Goal: Transaction & Acquisition: Purchase product/service

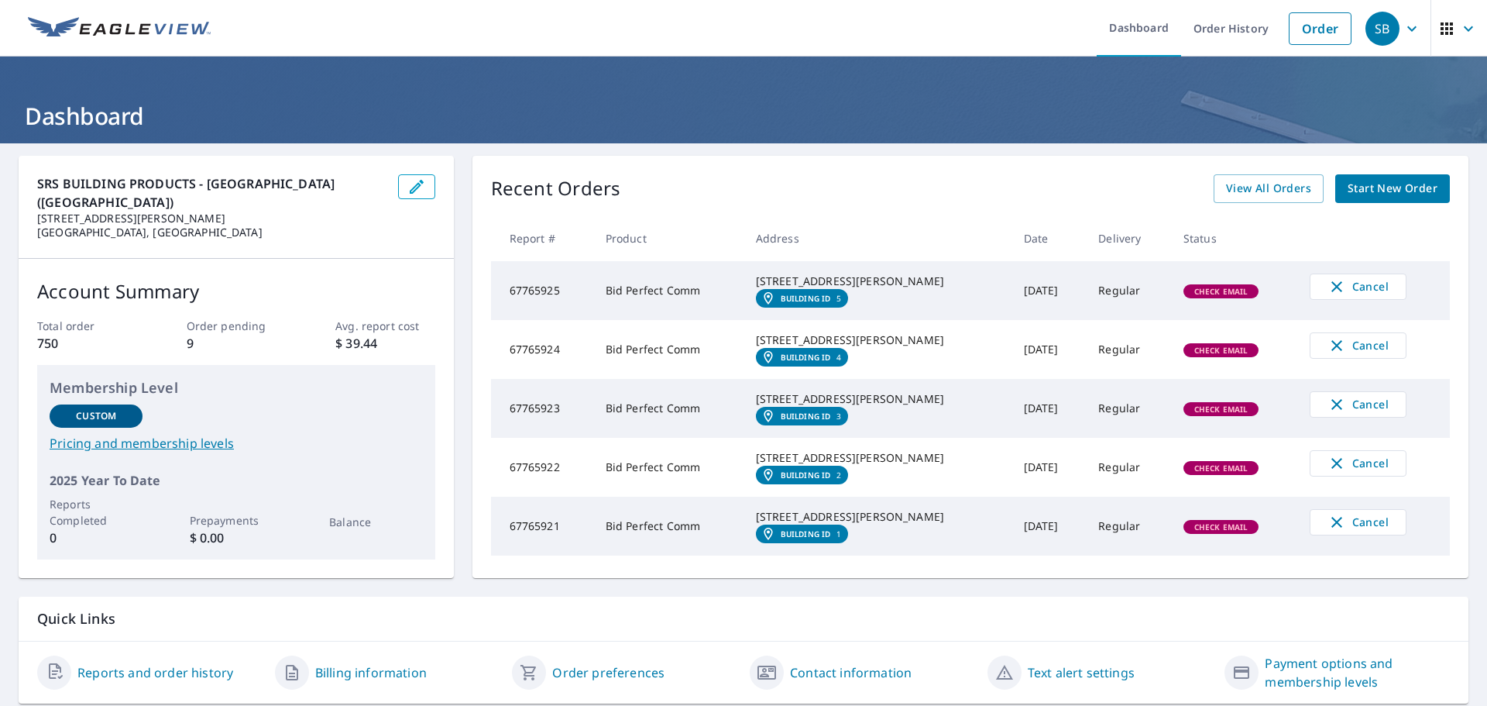
click at [1375, 191] on span "Start New Order" at bounding box center [1393, 188] width 90 height 19
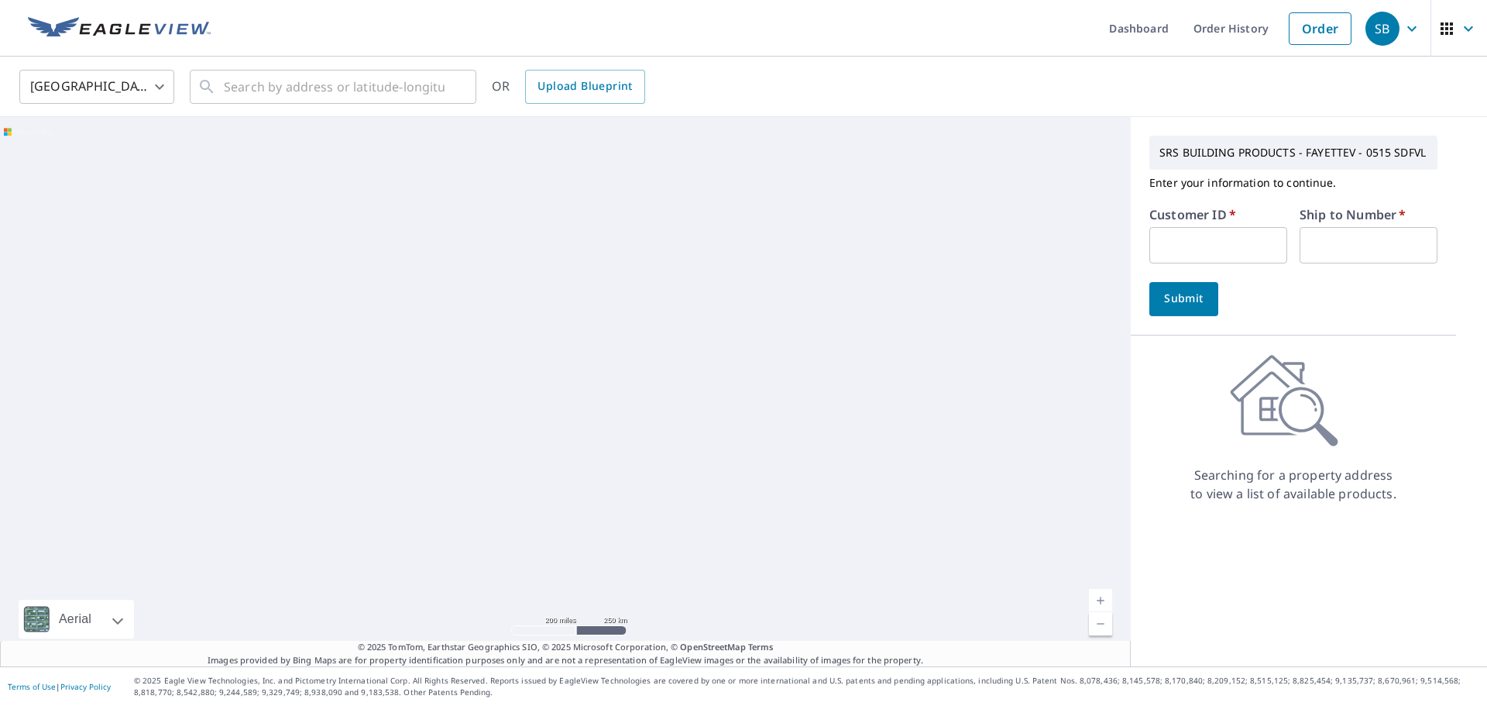
click at [1204, 241] on input "text" at bounding box center [1219, 245] width 138 height 36
type input "S067327"
click at [1332, 239] on input "text" at bounding box center [1369, 245] width 138 height 36
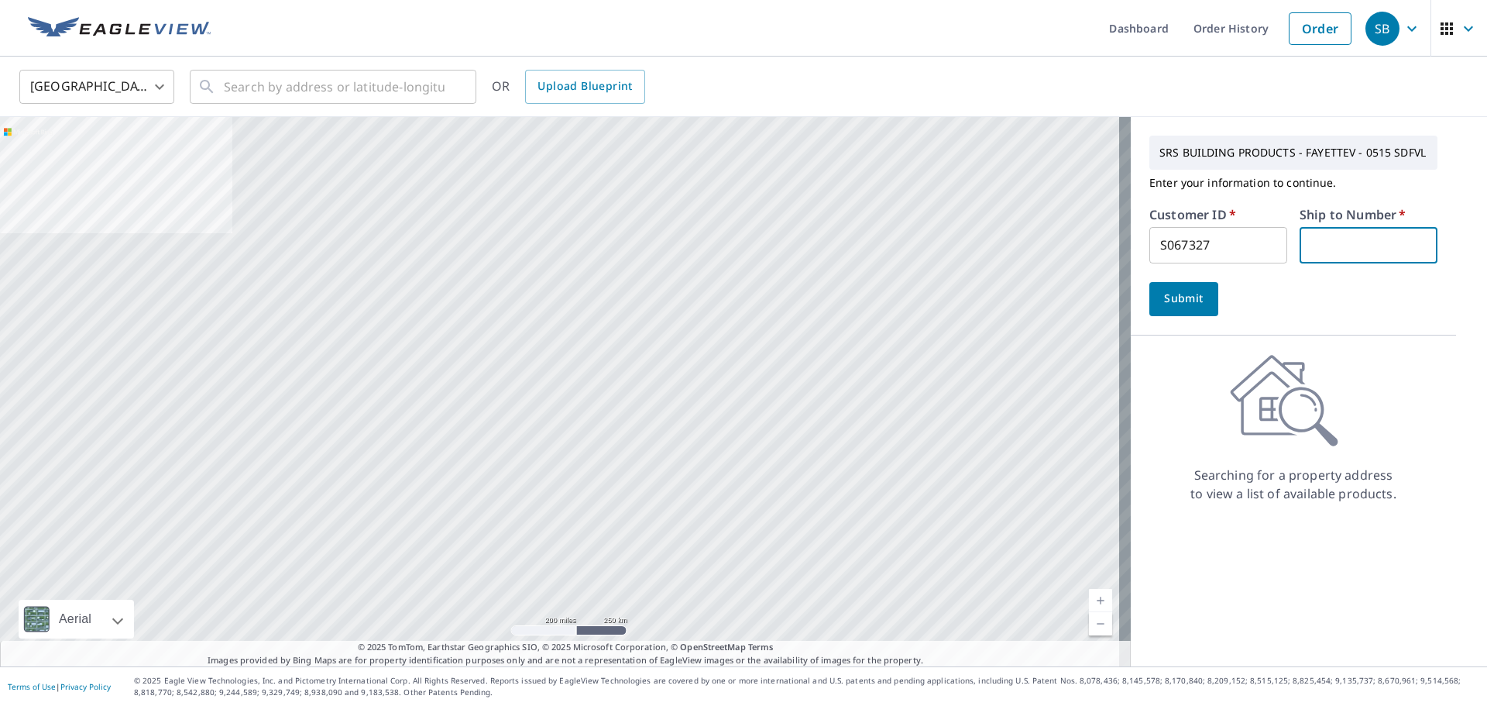
type input "1"
click at [1171, 301] on span "Submit" at bounding box center [1184, 298] width 44 height 19
click at [246, 91] on input "text" at bounding box center [334, 86] width 221 height 43
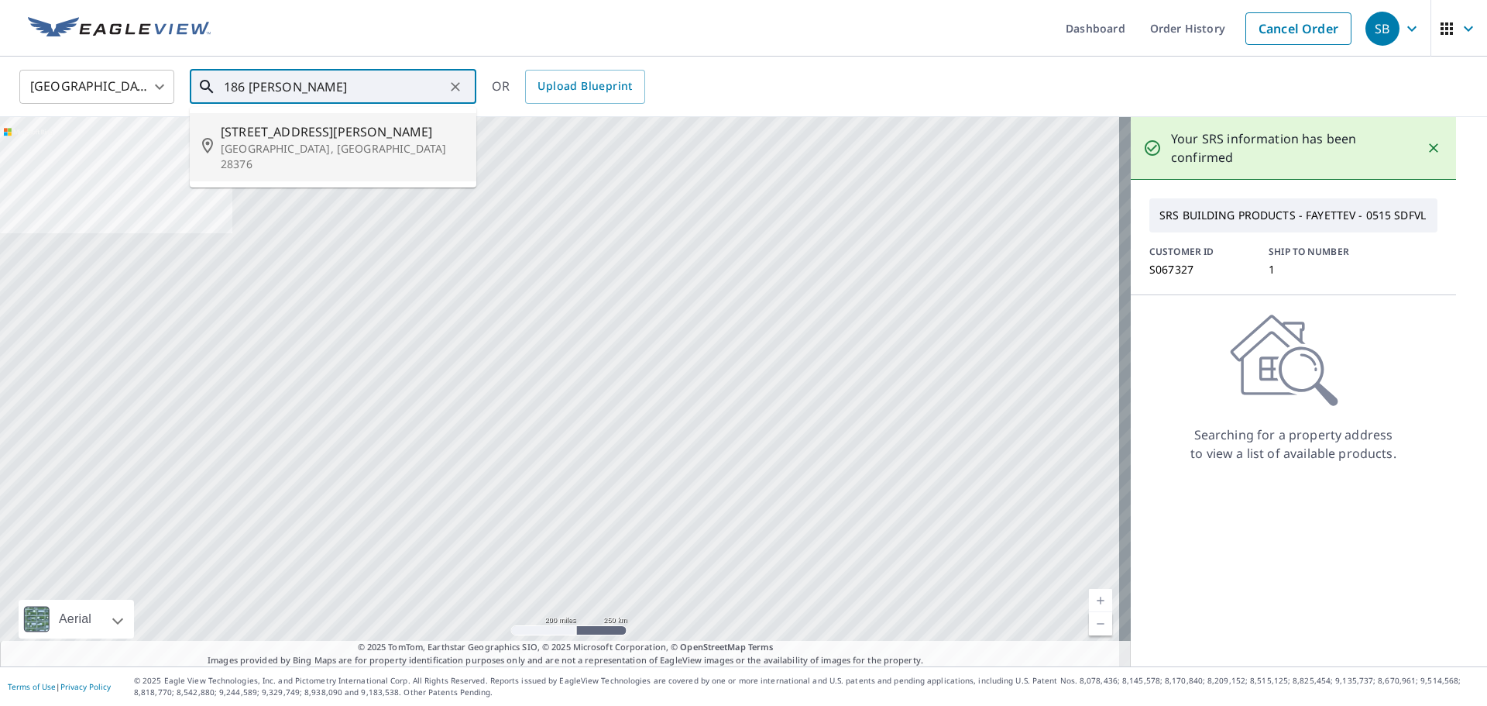
click at [278, 145] on p "[GEOGRAPHIC_DATA], [GEOGRAPHIC_DATA] 28376" at bounding box center [342, 156] width 243 height 31
type input "[STREET_ADDRESS][PERSON_NAME][PERSON_NAME]"
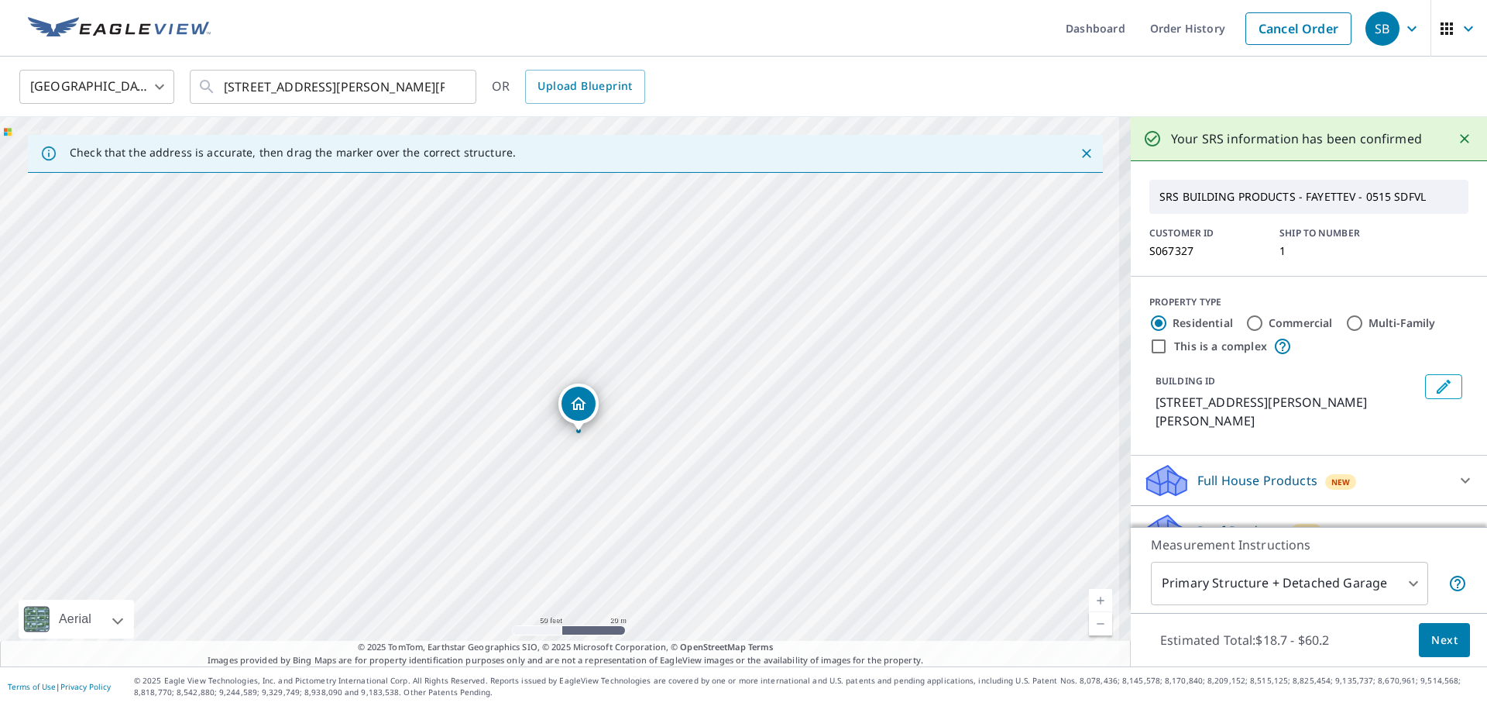
drag, startPoint x: 679, startPoint y: 399, endPoint x: 507, endPoint y: 377, distance: 172.7
click at [507, 377] on div "[STREET_ADDRESS][PERSON_NAME][PERSON_NAME]" at bounding box center [565, 391] width 1131 height 549
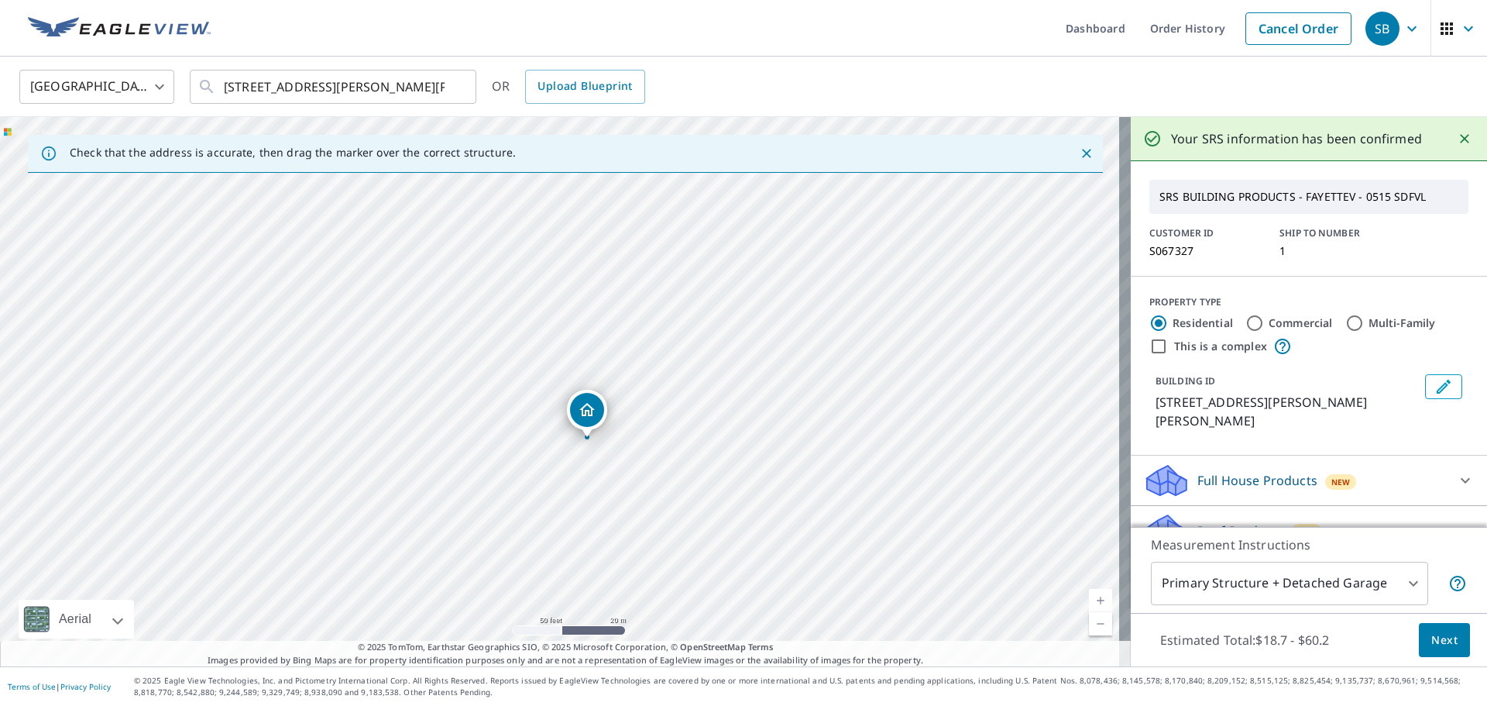
drag, startPoint x: 566, startPoint y: 386, endPoint x: 580, endPoint y: 393, distance: 15.6
click at [1432, 631] on span "Next" at bounding box center [1445, 640] width 26 height 19
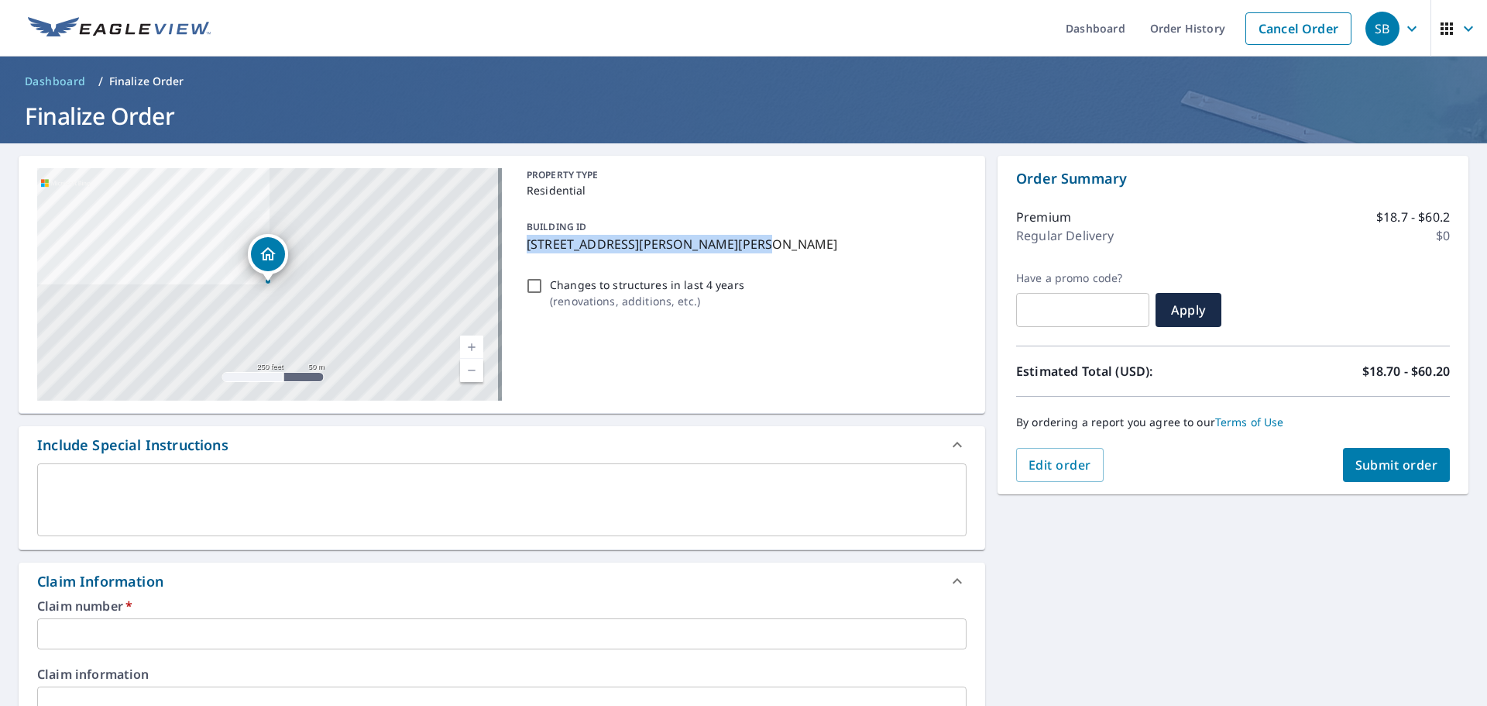
drag, startPoint x: 741, startPoint y: 249, endPoint x: 518, endPoint y: 256, distance: 223.2
click at [521, 256] on div "BUILDING ID [STREET_ADDRESS][PERSON_NAME][PERSON_NAME]" at bounding box center [744, 235] width 446 height 49
checkbox input "true"
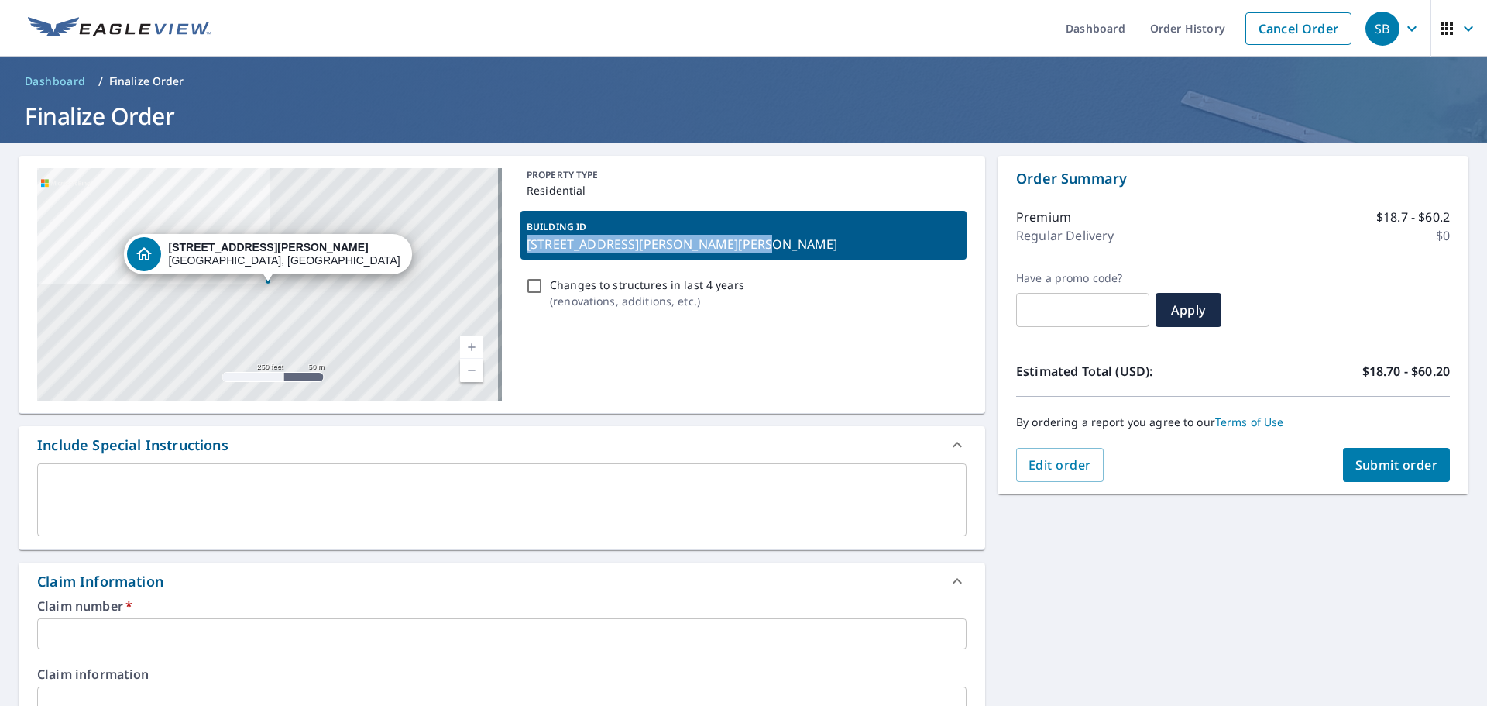
copy p "[STREET_ADDRESS][PERSON_NAME][PERSON_NAME]"
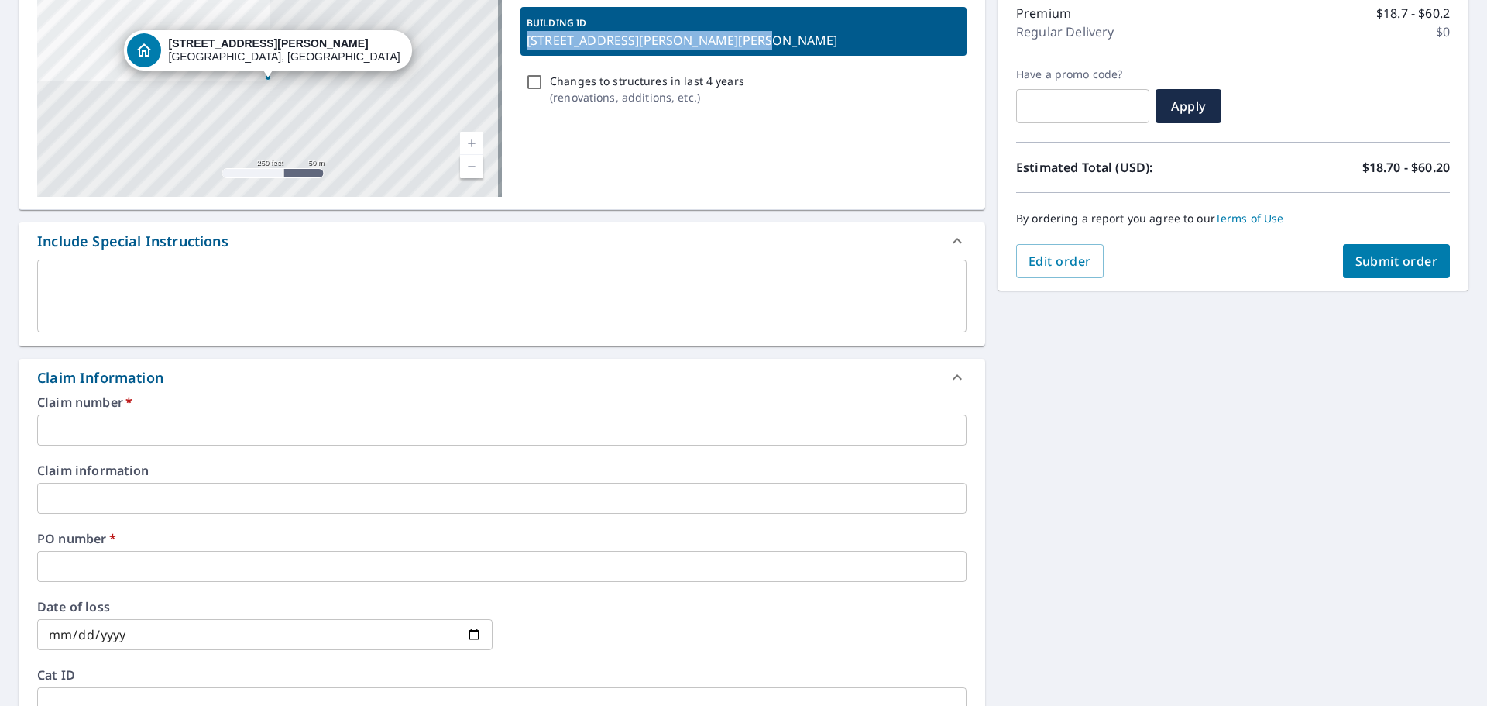
scroll to position [465, 0]
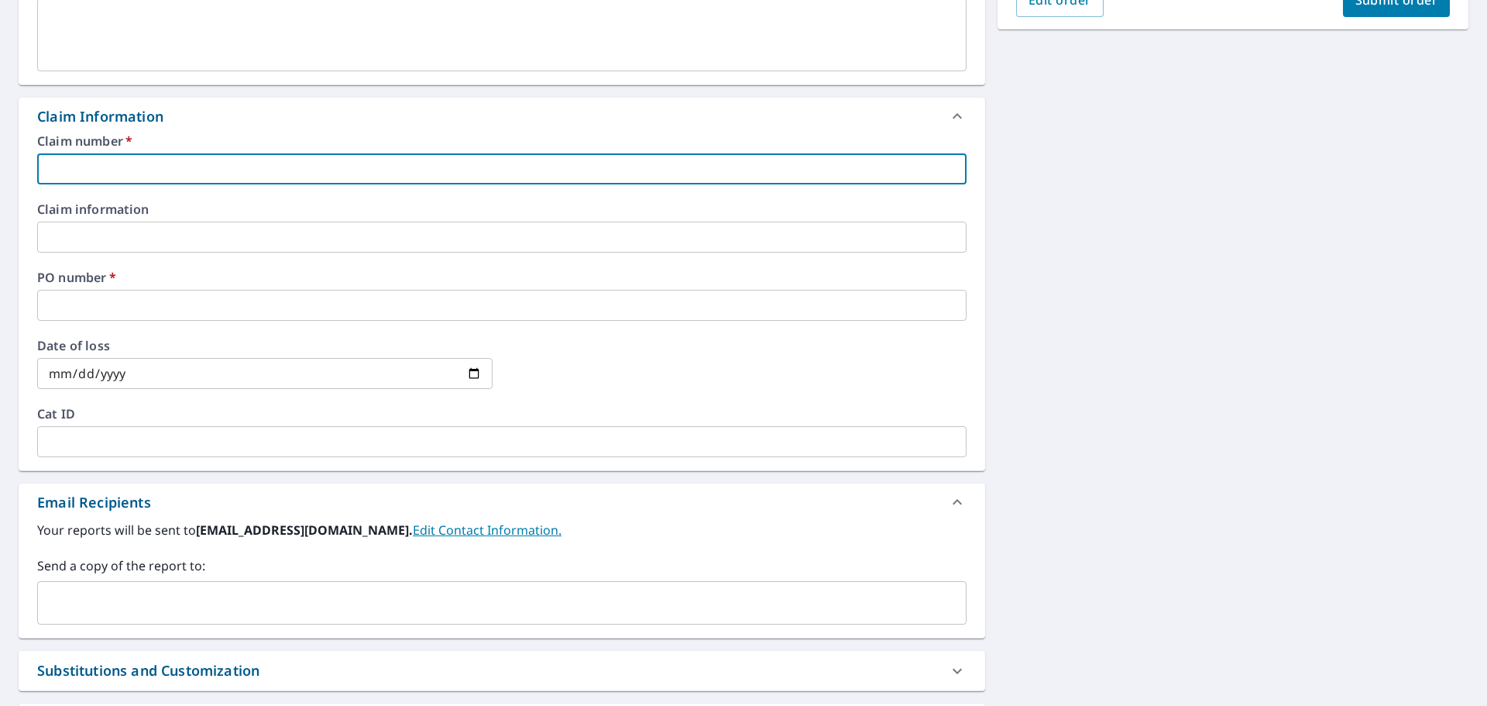
paste input "[STREET_ADDRESS][PERSON_NAME][PERSON_NAME]"
type input "[STREET_ADDRESS][PERSON_NAME][PERSON_NAME]"
checkbox input "true"
type input "[STREET_ADDRESS][PERSON_NAME][PERSON_NAME]"
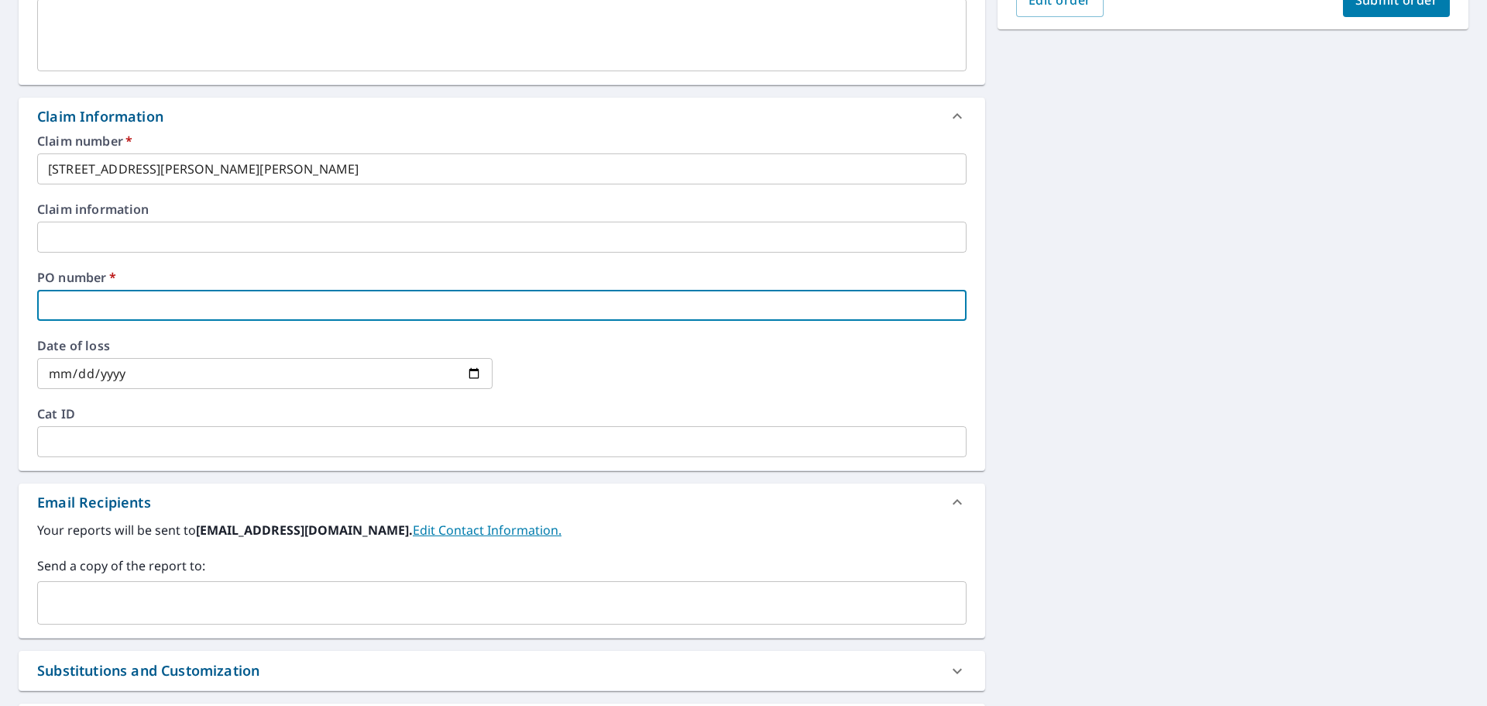
paste input "[STREET_ADDRESS][PERSON_NAME][PERSON_NAME]"
type input "[STREET_ADDRESS][PERSON_NAME][PERSON_NAME]"
checkbox input "true"
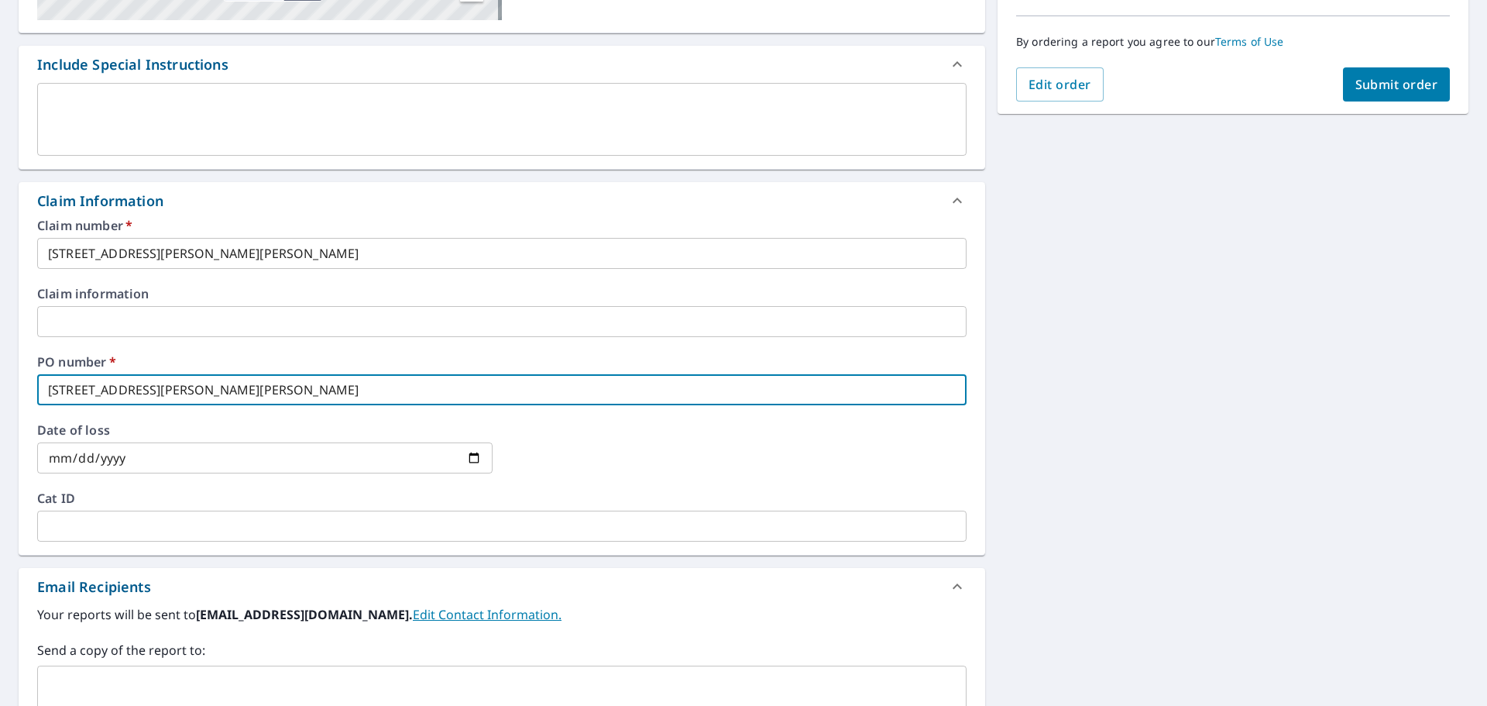
scroll to position [232, 0]
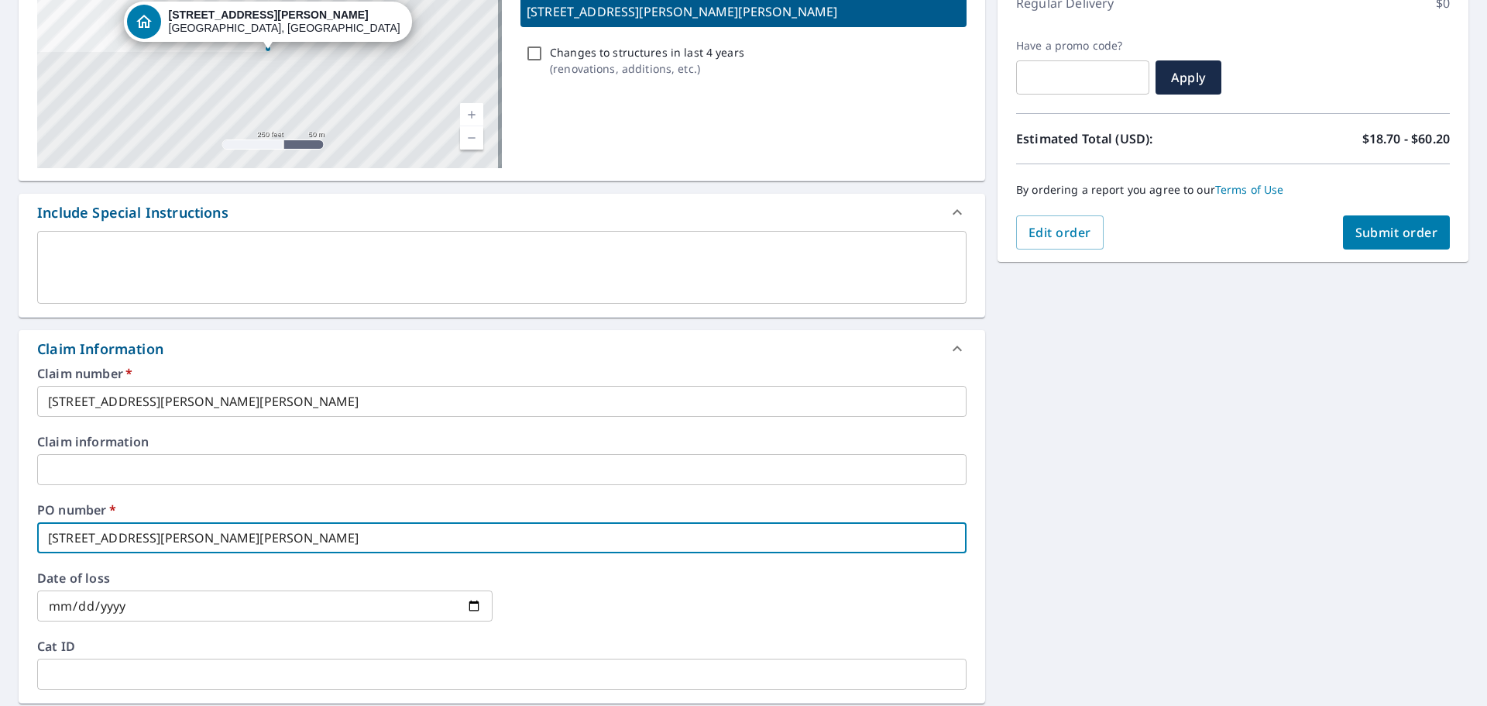
type input "[STREET_ADDRESS][PERSON_NAME][PERSON_NAME]"
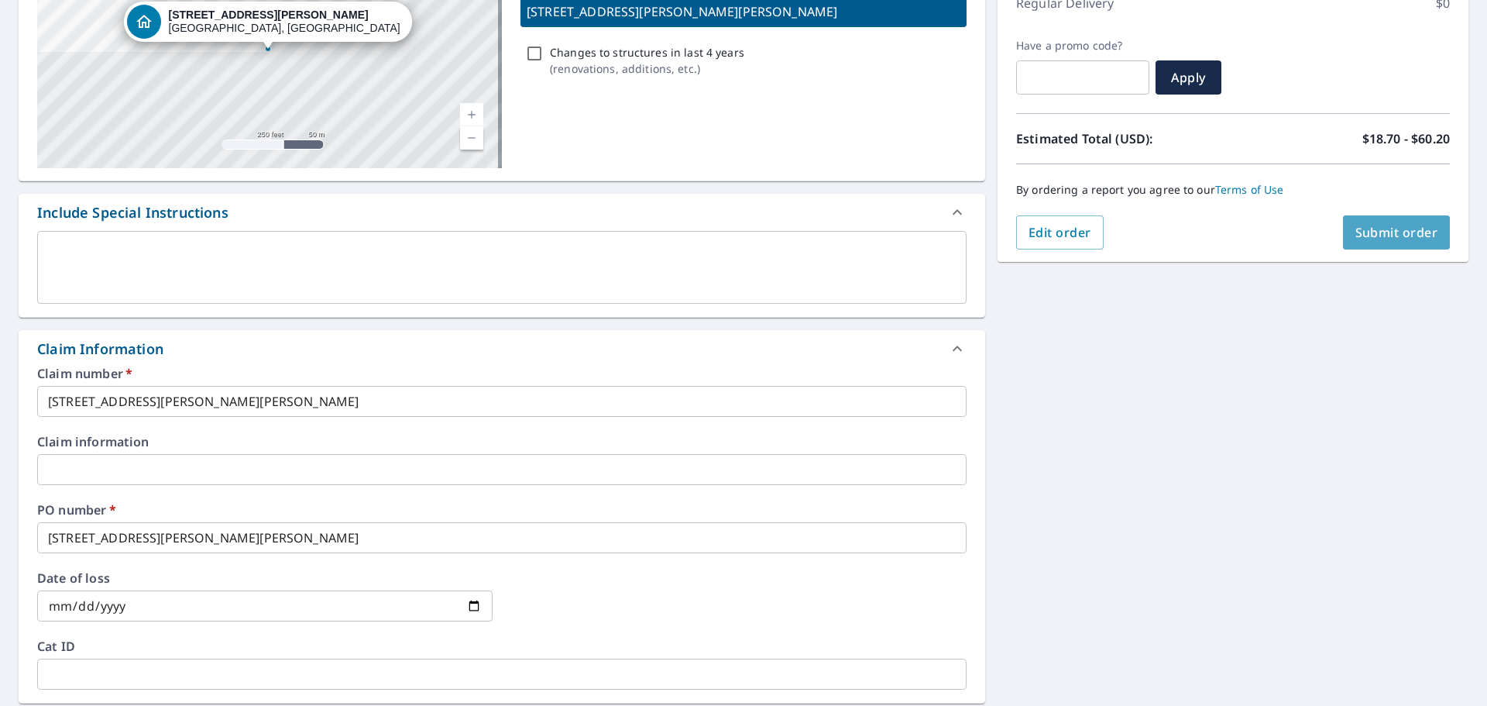
click at [1374, 249] on button "Submit order" at bounding box center [1397, 232] width 108 height 34
checkbox input "true"
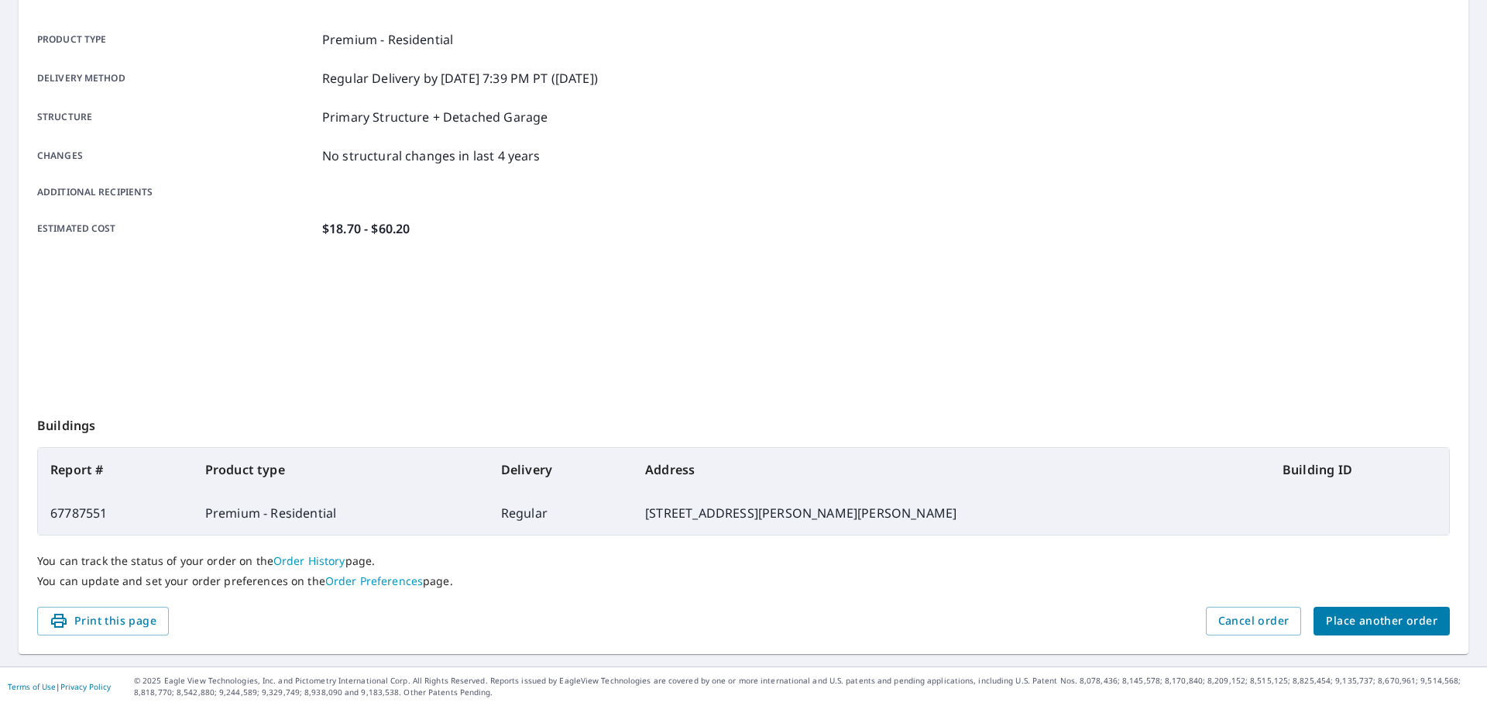
scroll to position [206, 0]
